Goal: Task Accomplishment & Management: Use online tool/utility

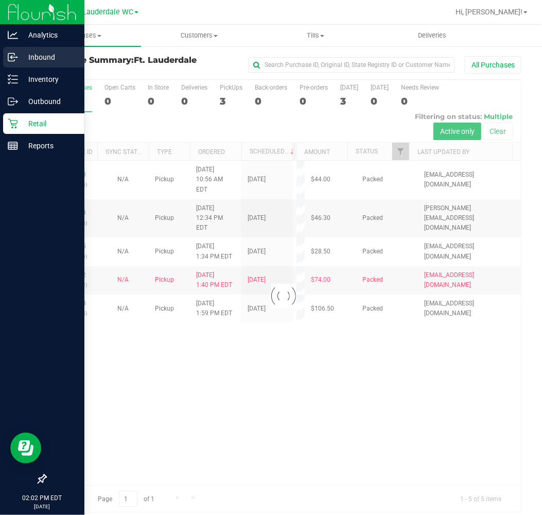
scroll to position [7, 0]
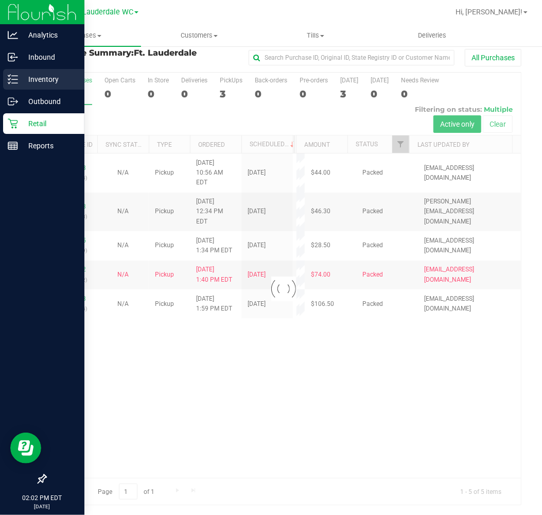
click at [8, 83] on icon at bounding box center [9, 83] width 2 height 2
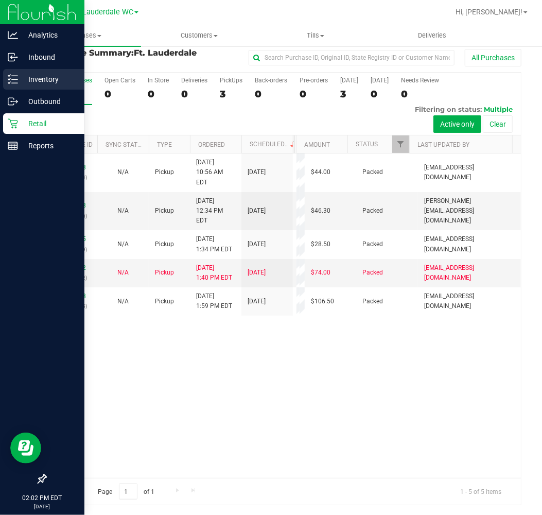
click at [19, 88] on div "Inventory" at bounding box center [43, 79] width 81 height 21
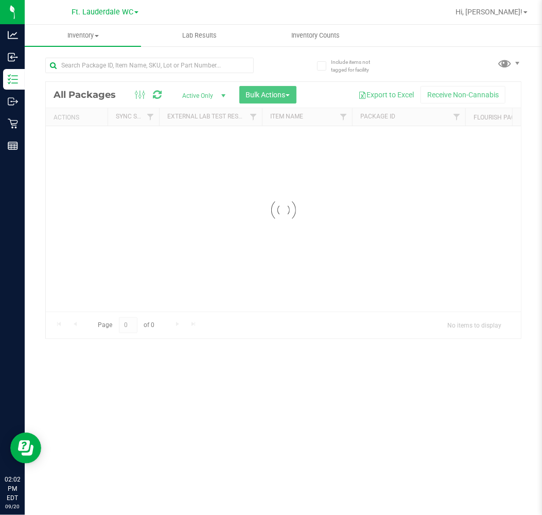
drag, startPoint x: 95, startPoint y: 76, endPoint x: 132, endPoint y: 47, distance: 46.9
click at [102, 74] on div at bounding box center [149, 70] width 208 height 24
click at [132, 46] on link "Inventory All packages All inventory Waste log Create inventory" at bounding box center [83, 36] width 116 height 22
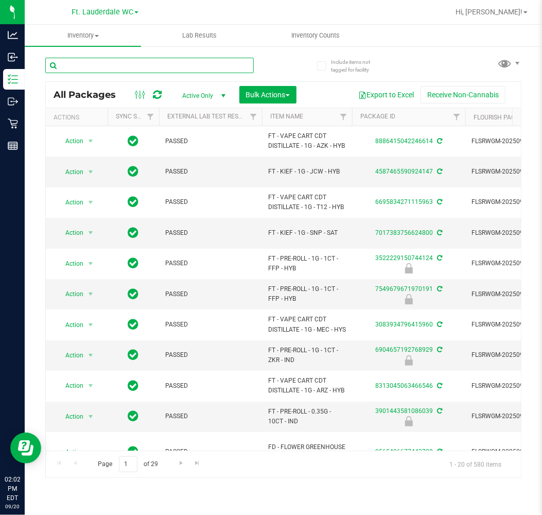
click at [74, 69] on input "text" at bounding box center [149, 65] width 208 height 15
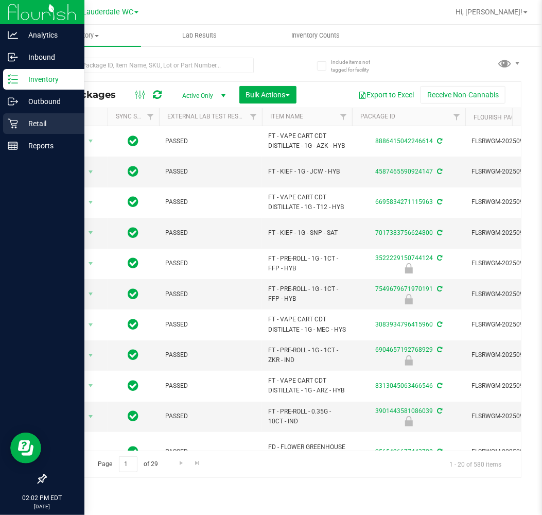
click at [7, 132] on div "Retail" at bounding box center [43, 123] width 81 height 21
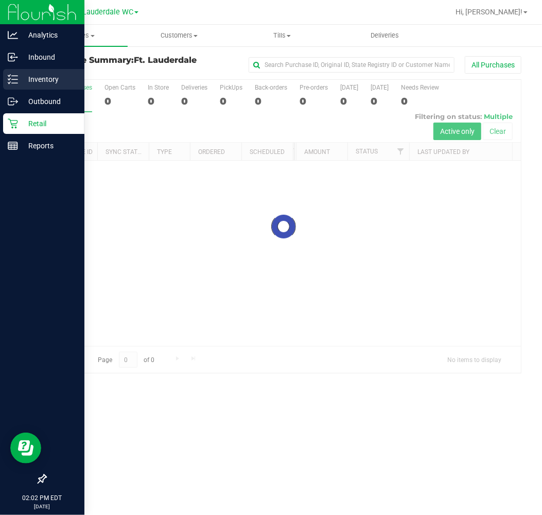
click at [34, 83] on p "Inventory" at bounding box center [49, 79] width 62 height 12
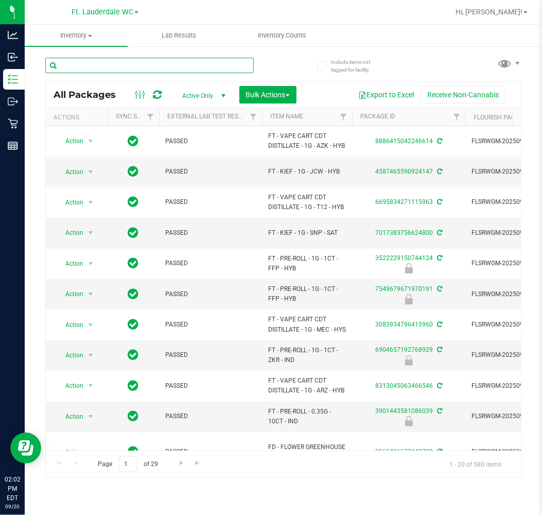
click at [204, 63] on input "text" at bounding box center [149, 65] width 208 height 15
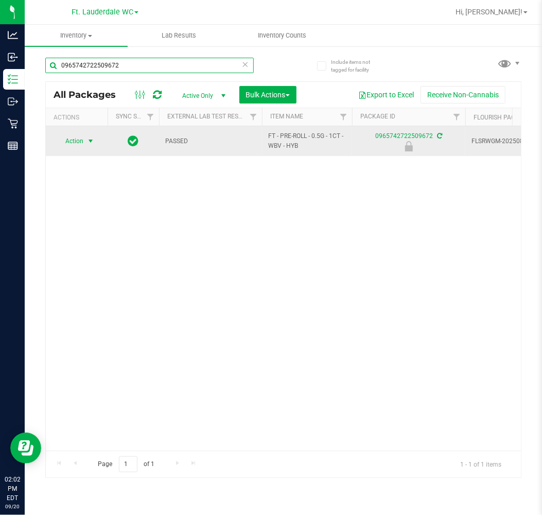
type input "0965742722509672"
click at [76, 145] on span "Action" at bounding box center [70, 141] width 28 height 14
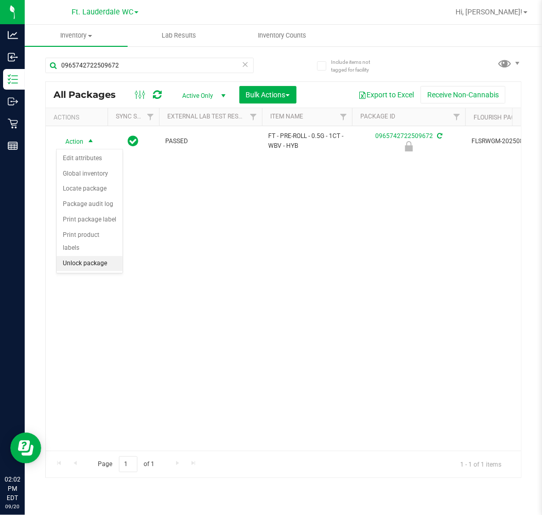
click at [99, 269] on li "Unlock package" at bounding box center [90, 263] width 66 height 15
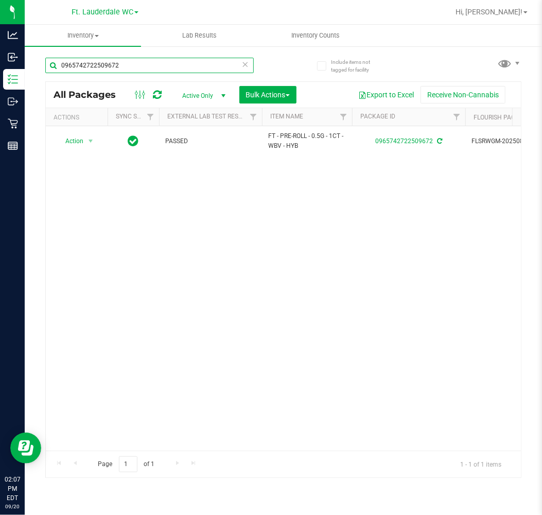
click at [148, 67] on input "0965742722509672" at bounding box center [149, 65] width 208 height 15
type input "\"
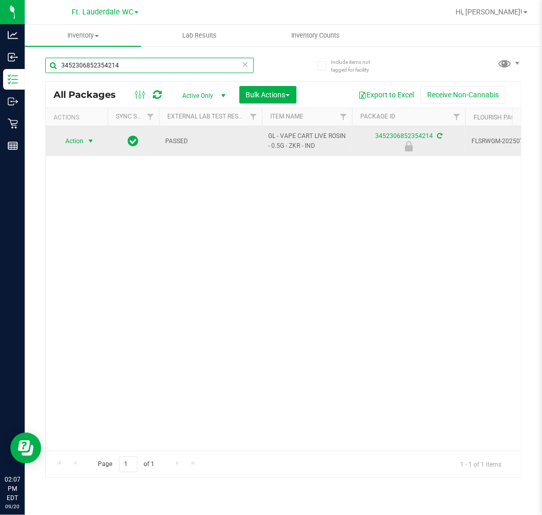
type input "3452306852354214"
click at [83, 145] on span "Action" at bounding box center [70, 141] width 28 height 14
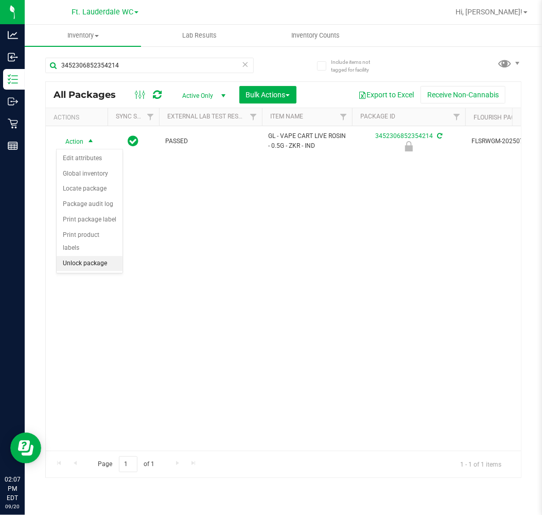
click at [97, 265] on li "Unlock package" at bounding box center [90, 263] width 66 height 15
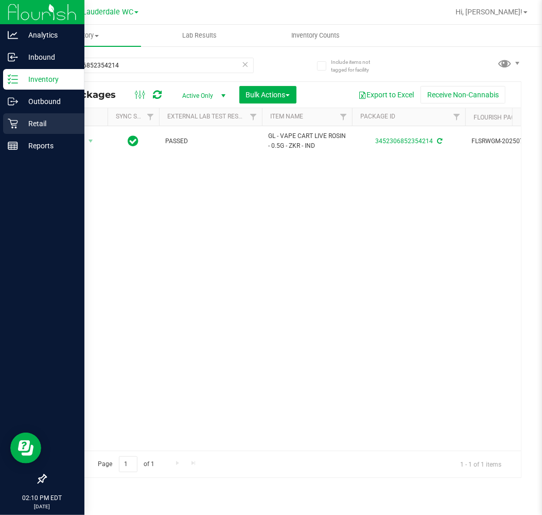
click at [35, 120] on p "Retail" at bounding box center [49, 123] width 62 height 12
